Goal: Browse casually: Explore the website without a specific task or goal

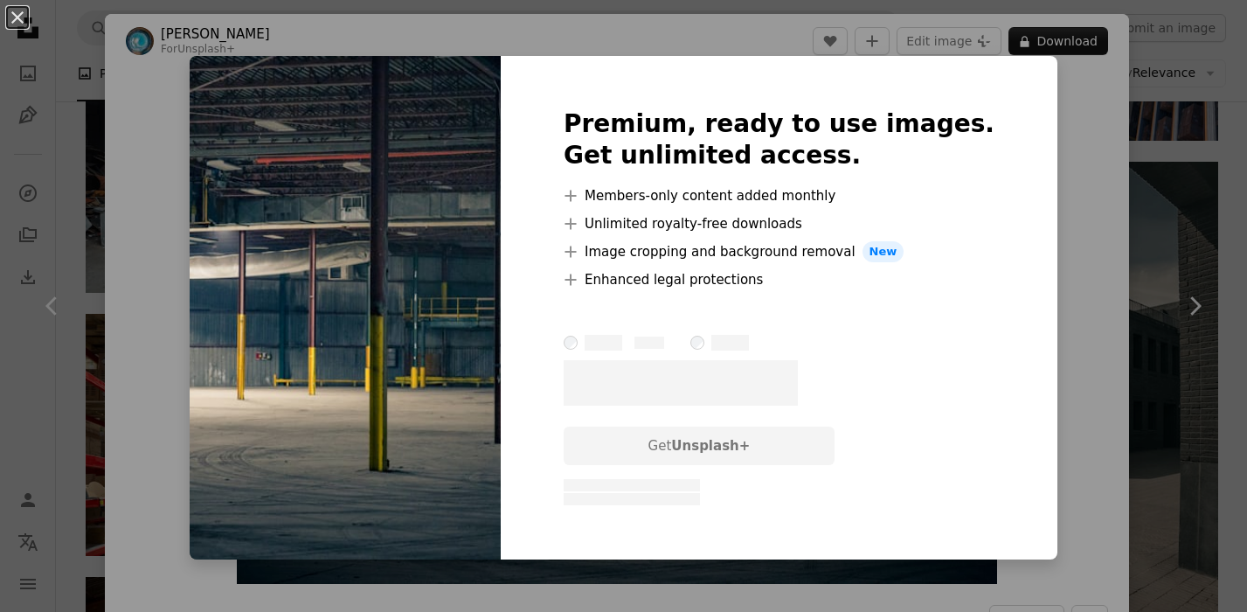
scroll to position [4604, 0]
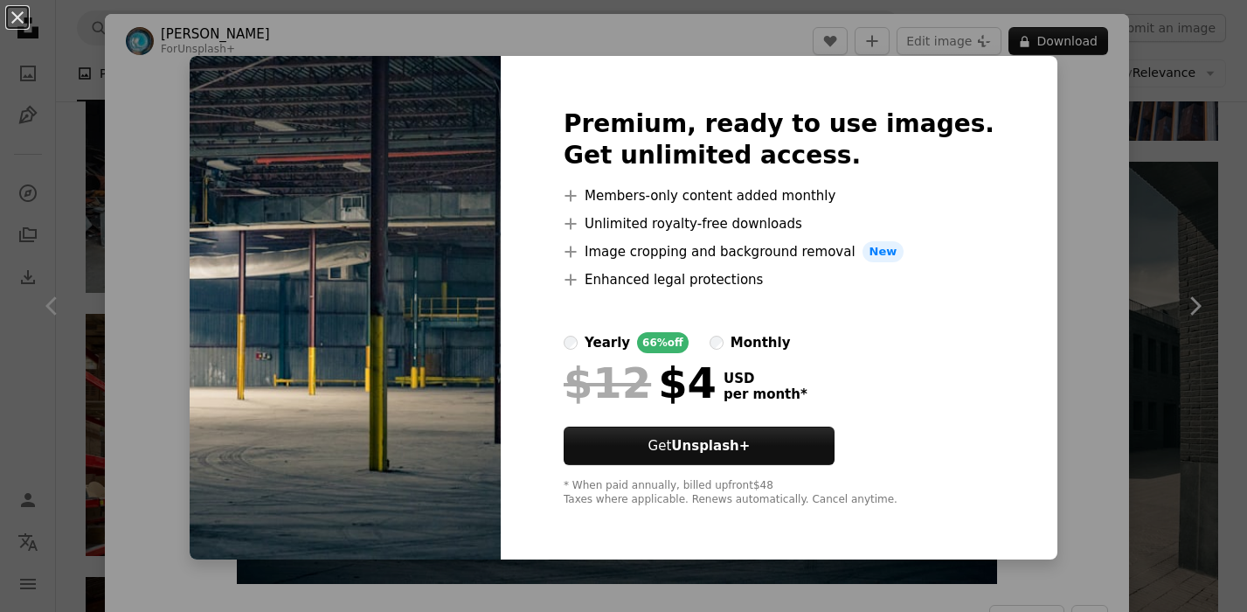
click at [1096, 85] on div "An X shape Premium, ready to use images. Get unlimited access. A plus sign Memb…" at bounding box center [623, 306] width 1247 height 612
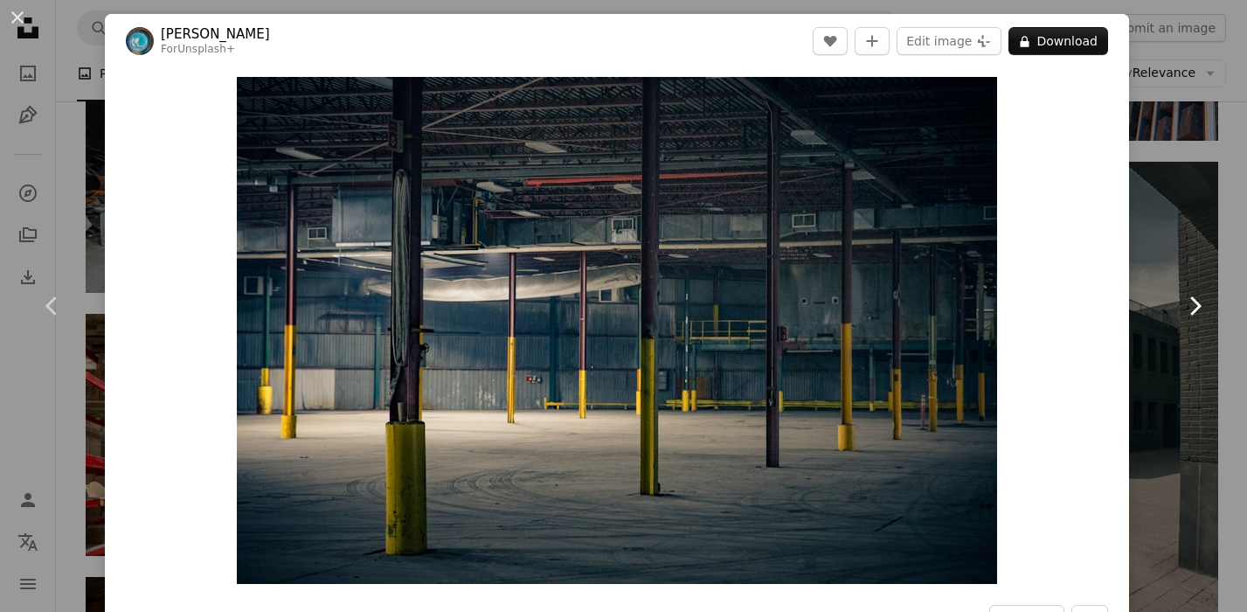
click at [1201, 241] on link "Chevron right" at bounding box center [1194, 306] width 105 height 168
